Goal: Task Accomplishment & Management: Manage account settings

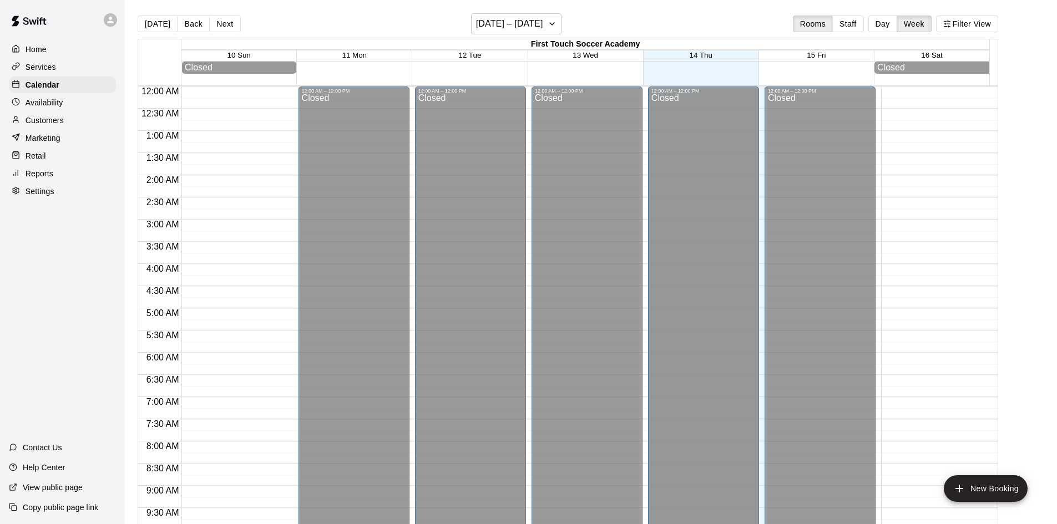
scroll to position [618, 0]
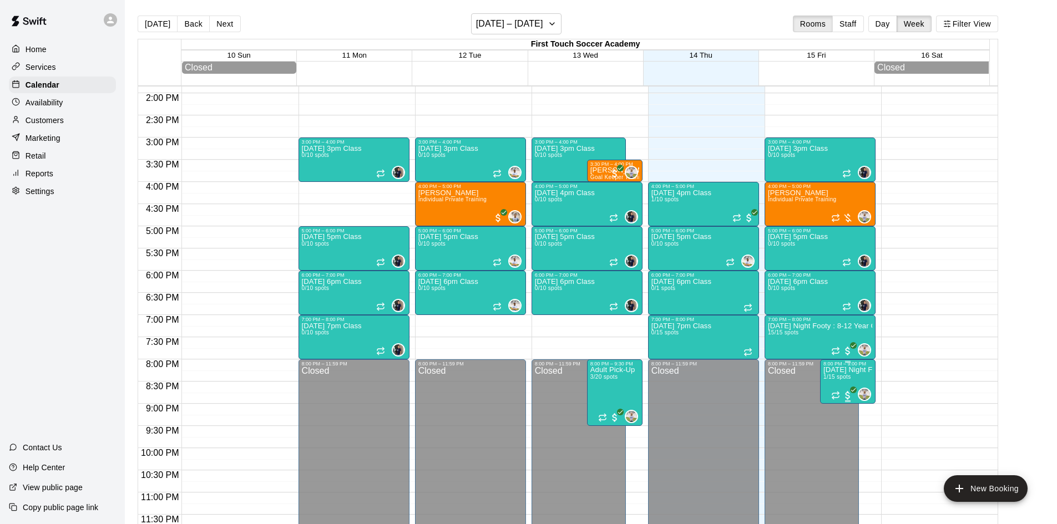
click at [840, 376] on span "1/15 spots" at bounding box center [836, 377] width 27 height 6
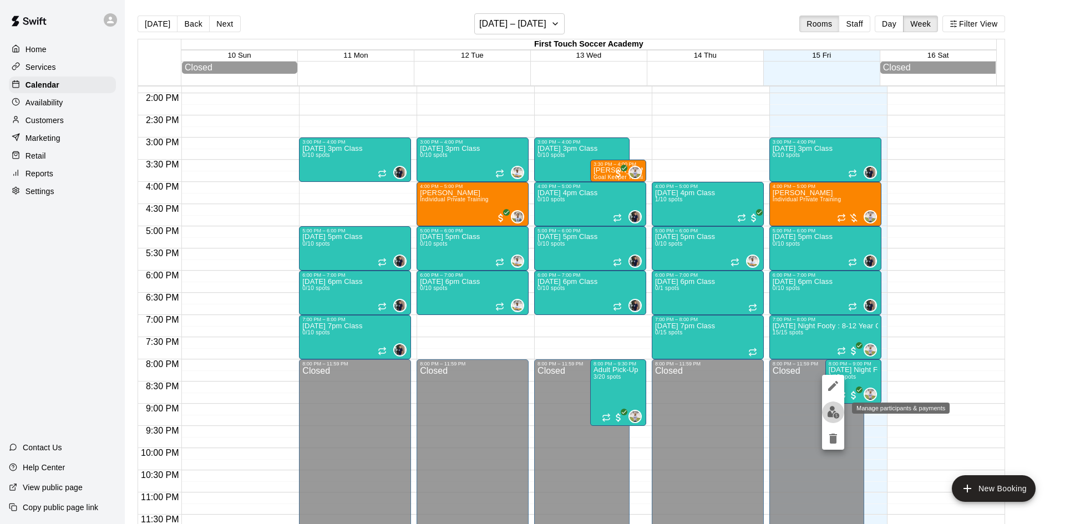
click at [833, 415] on img "edit" at bounding box center [833, 412] width 13 height 13
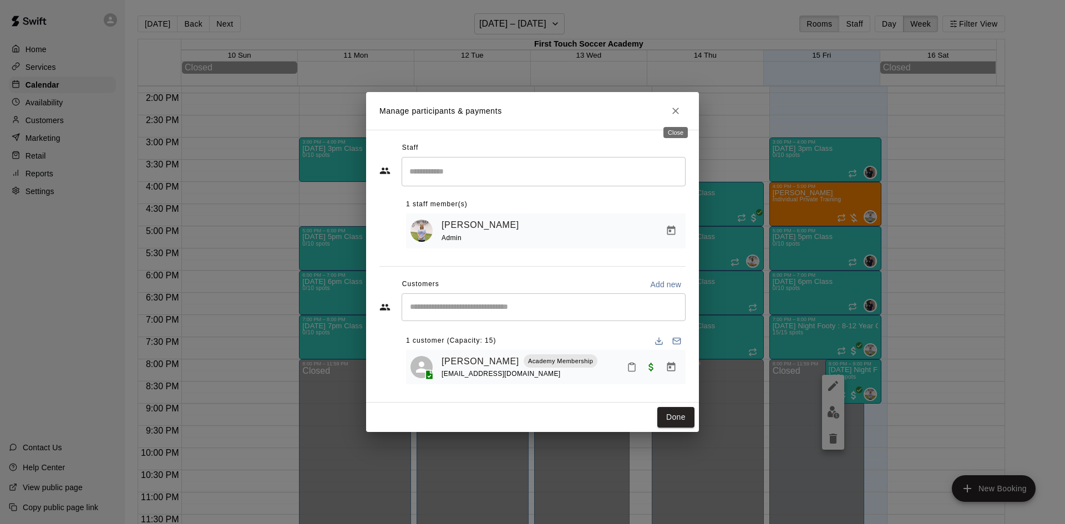
click at [682, 113] on button "Close" at bounding box center [676, 111] width 20 height 20
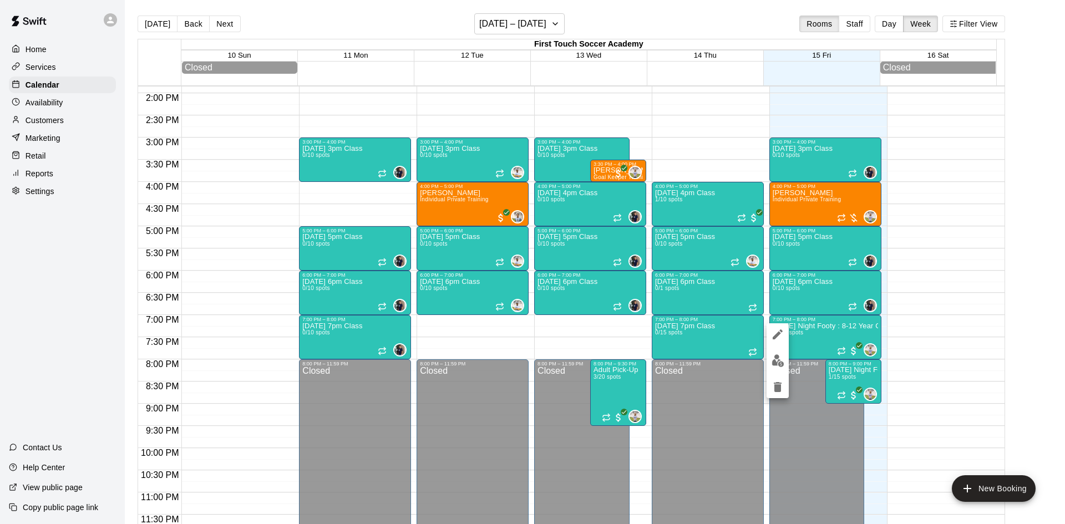
click at [600, 16] on div at bounding box center [532, 262] width 1065 height 524
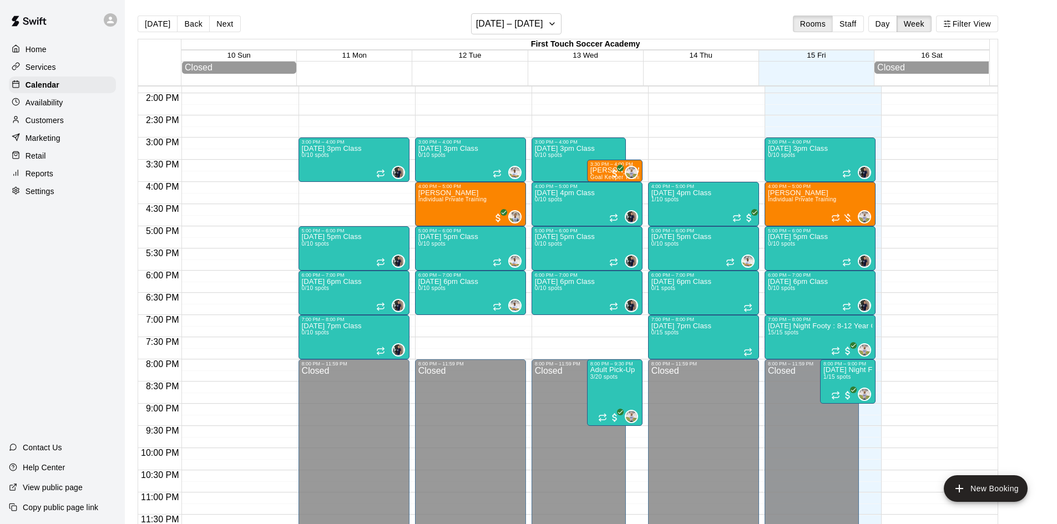
click at [29, 255] on div "Home Services Calendar Availability Customers Marketing Retail Reports Settings…" at bounding box center [62, 262] width 125 height 524
click at [38, 293] on div "Home Services Calendar Availability Customers Marketing Retail Reports Settings…" at bounding box center [62, 262] width 125 height 524
click at [51, 129] on div "Customers" at bounding box center [62, 120] width 107 height 17
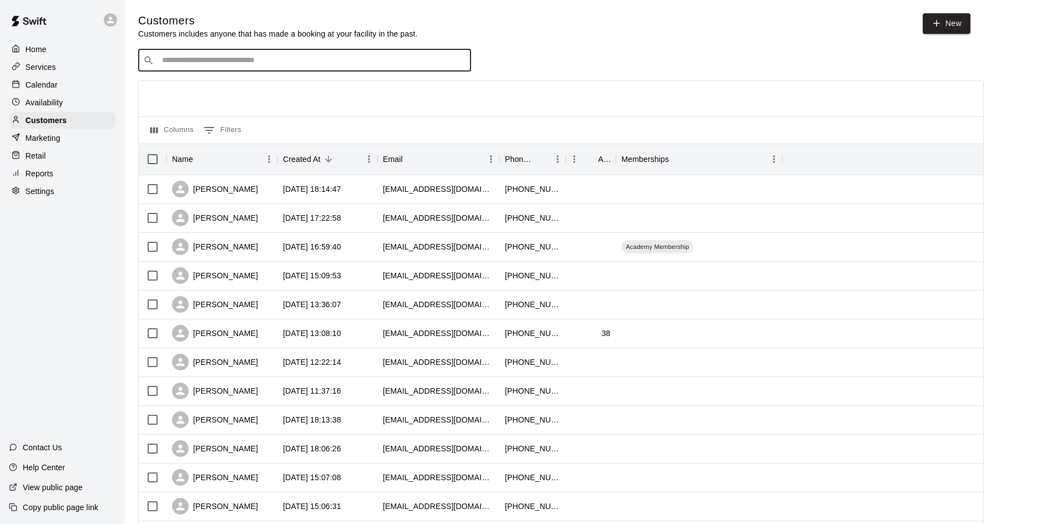
click at [255, 63] on input "Search customers by name or email" at bounding box center [312, 60] width 307 height 11
type input "*****"
click at [459, 64] on icon "Clear" at bounding box center [459, 60] width 11 height 11
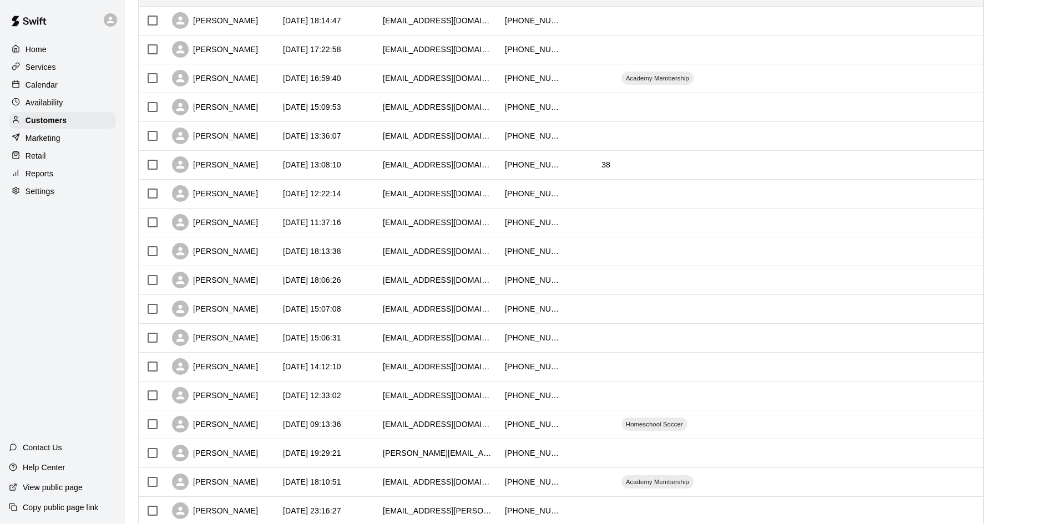
scroll to position [277, 0]
